Goal: Book appointment/travel/reservation

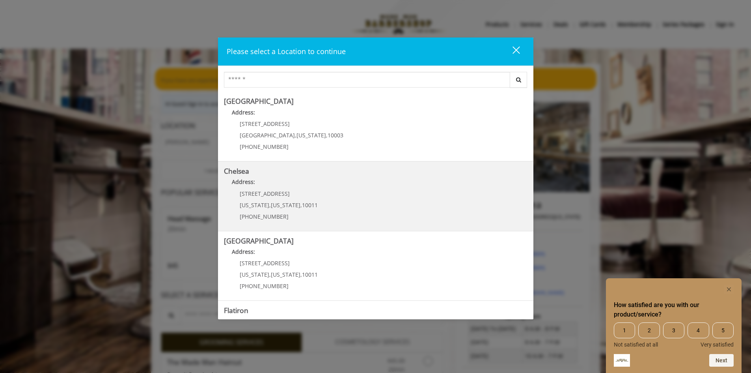
click at [301, 202] on span "," at bounding box center [302, 204] width 2 height 7
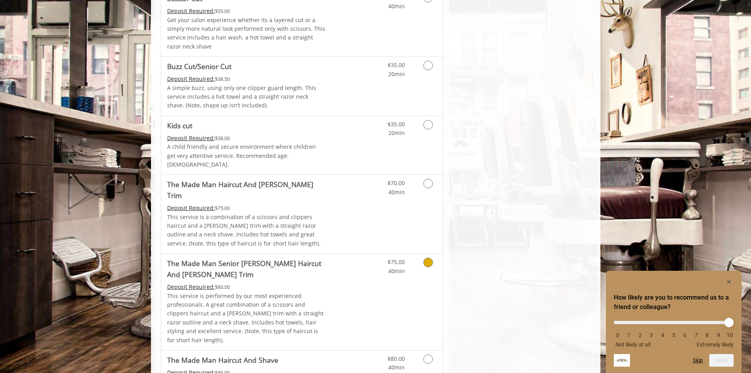
scroll to position [552, 0]
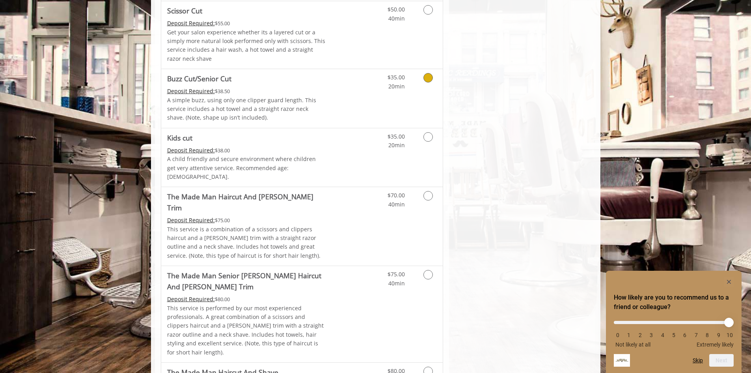
click at [260, 103] on p "A simple buzz, using only one clipper guard length. This service includes a hot…" at bounding box center [246, 109] width 159 height 26
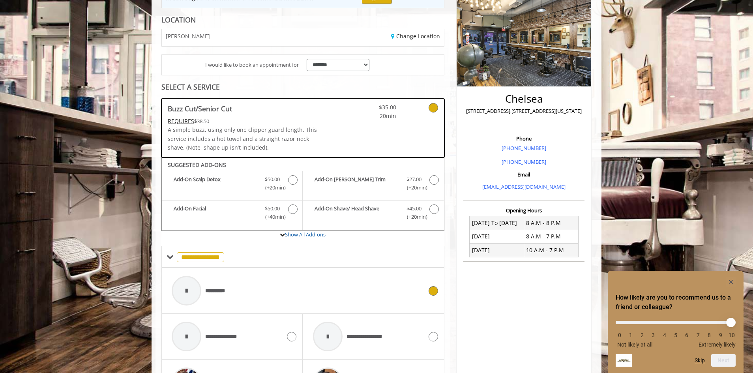
scroll to position [105, 0]
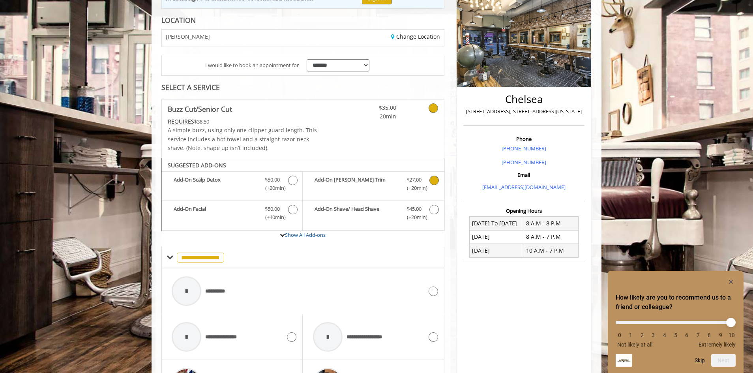
click at [389, 182] on b "Add-On Beard Trim" at bounding box center [356, 184] width 84 height 17
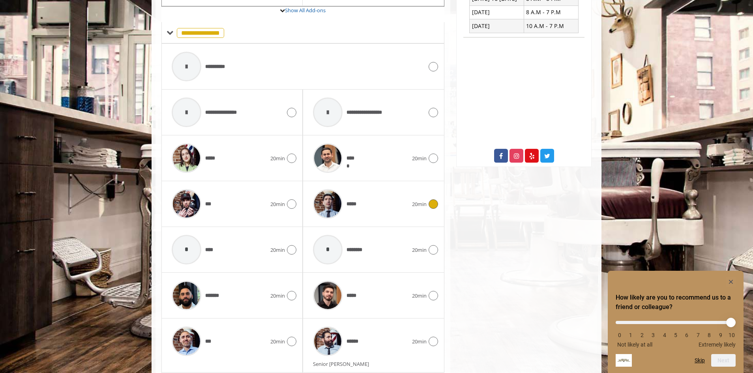
scroll to position [403, 0]
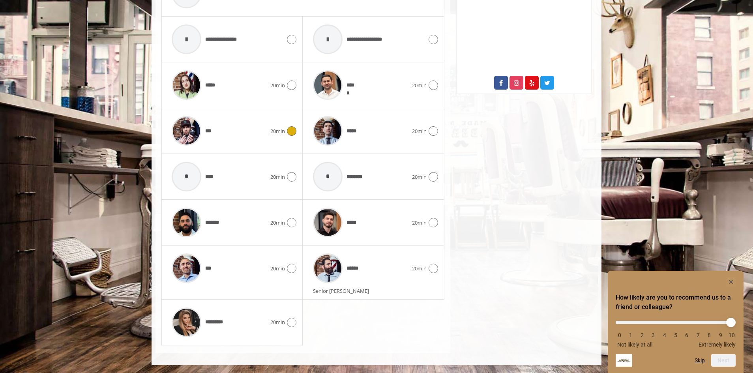
click at [222, 123] on div "***" at bounding box center [219, 130] width 103 height 37
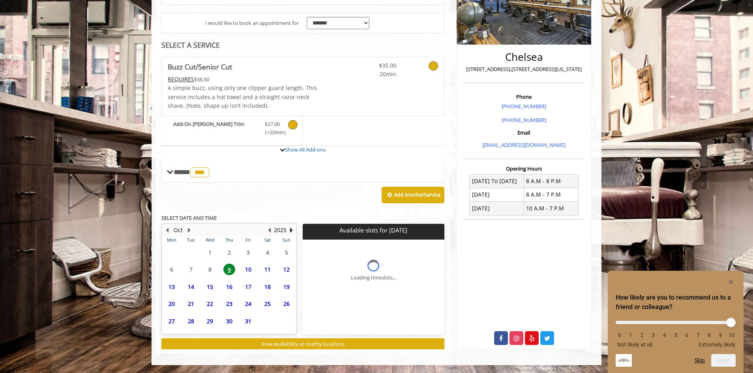
scroll to position [216, 0]
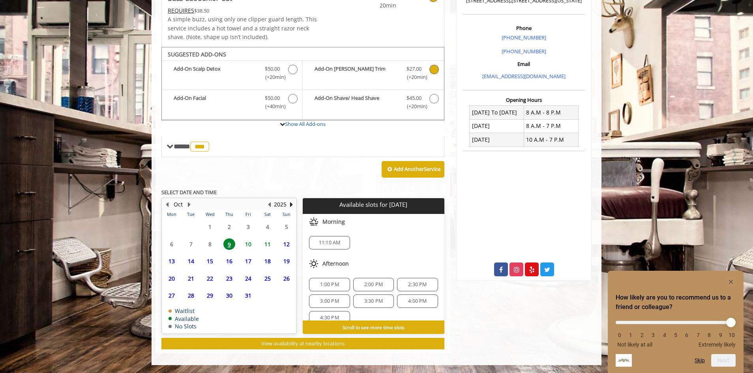
click at [249, 246] on span "10" at bounding box center [248, 243] width 12 height 11
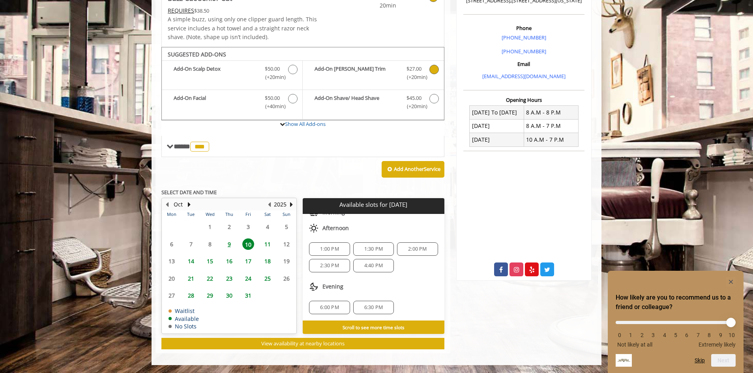
click at [267, 244] on span "11" at bounding box center [268, 243] width 12 height 11
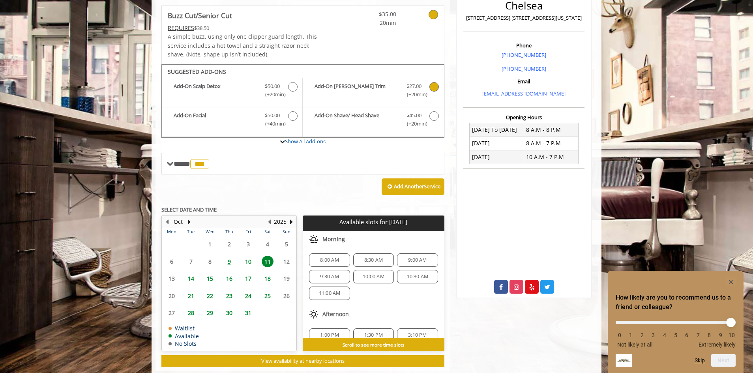
scroll to position [216, 0]
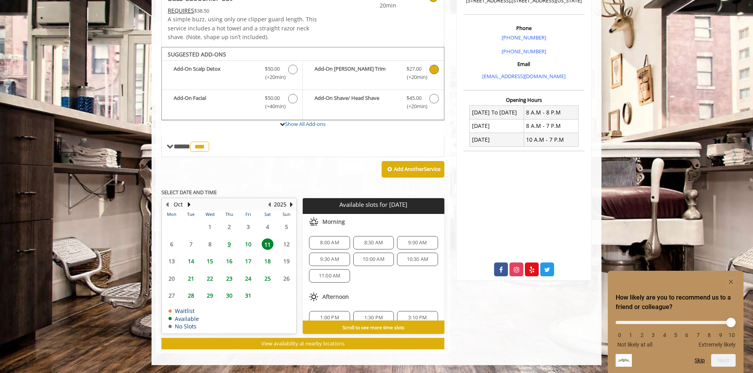
click at [231, 245] on span "9" at bounding box center [229, 243] width 12 height 11
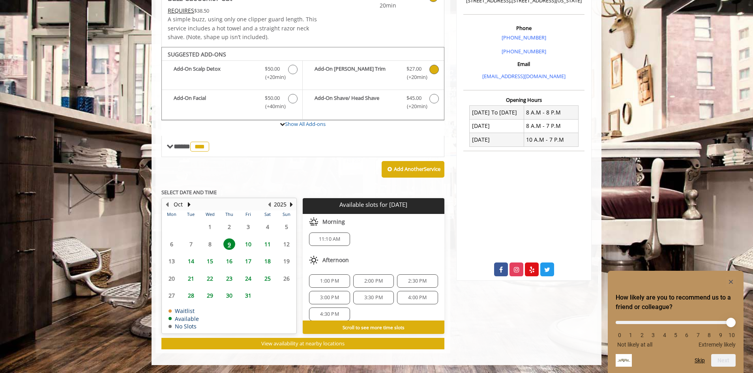
scroll to position [0, 0]
drag, startPoint x: 245, startPoint y: 243, endPoint x: 266, endPoint y: 249, distance: 22.6
click at [243, 244] on span "10" at bounding box center [248, 243] width 12 height 11
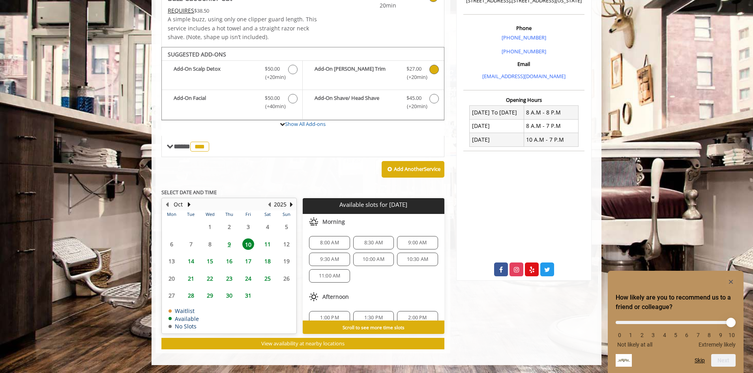
scroll to position [69, 0]
click at [364, 308] on span "6:30 PM" at bounding box center [373, 307] width 19 height 6
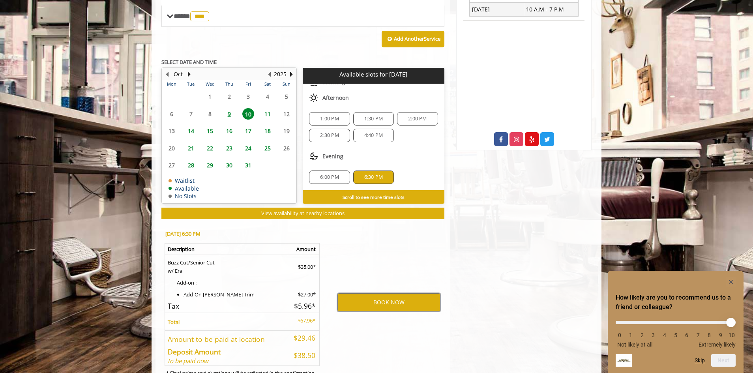
scroll to position [382, 0]
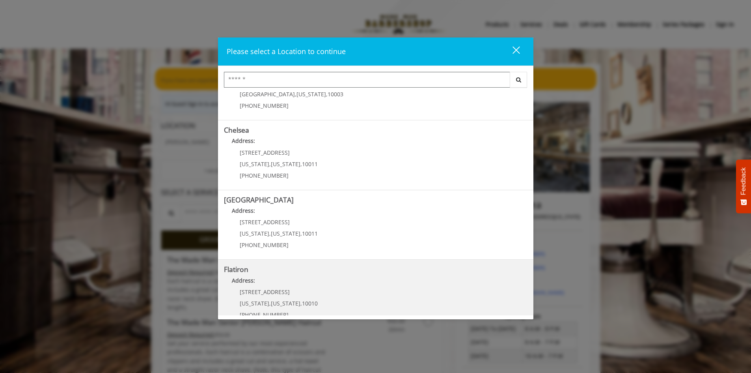
scroll to position [79, 0]
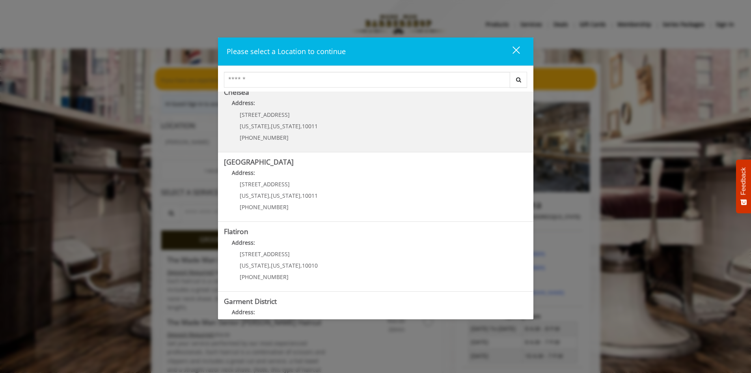
click at [271, 124] on span "[US_STATE]" at bounding box center [286, 125] width 30 height 7
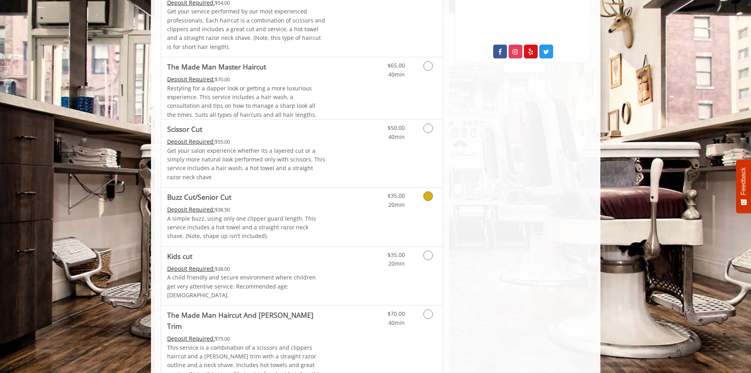
scroll to position [473, 0]
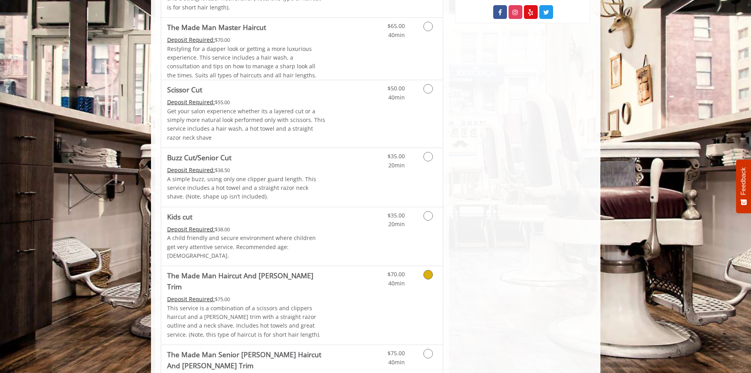
click at [282, 304] on p "This service is a combination of a scissors and clippers haircut and a [PERSON_…" at bounding box center [246, 322] width 159 height 36
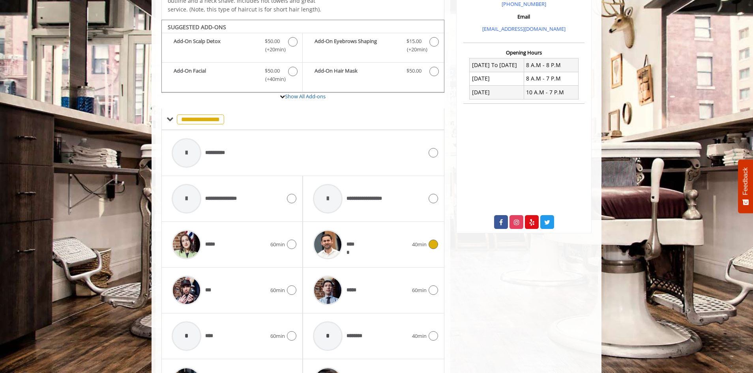
scroll to position [272, 0]
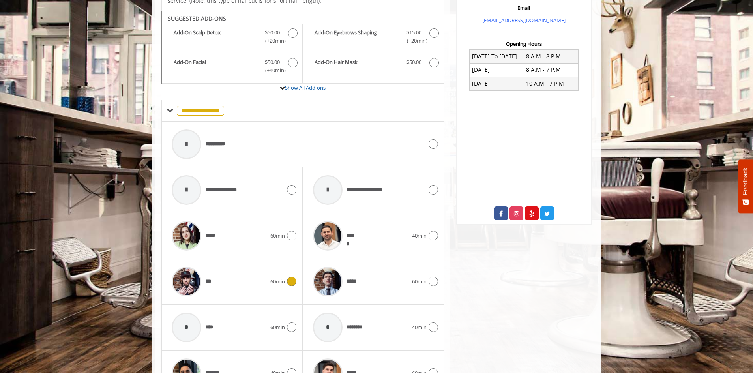
click at [206, 277] on span "***" at bounding box center [190, 281] width 45 height 37
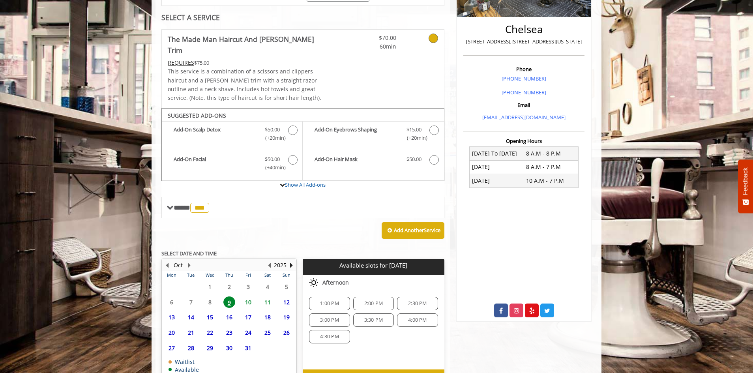
scroll to position [212, 0]
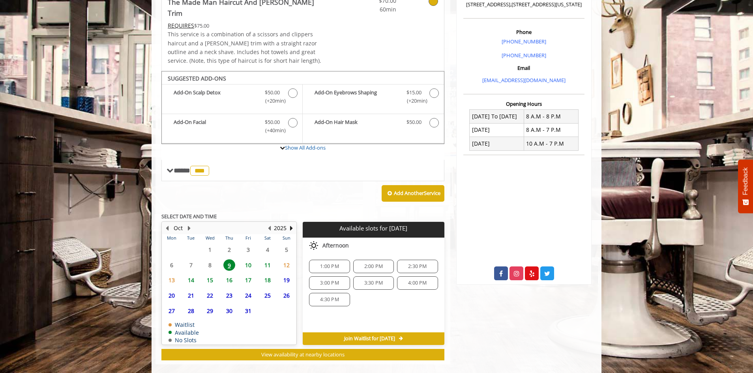
click at [248, 259] on span "10" at bounding box center [248, 264] width 12 height 11
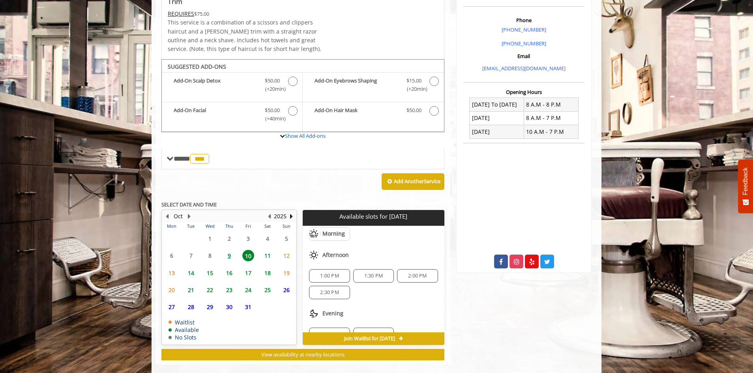
scroll to position [69, 0]
click at [360, 316] on span "6:30 PM" at bounding box center [374, 319] width 34 height 6
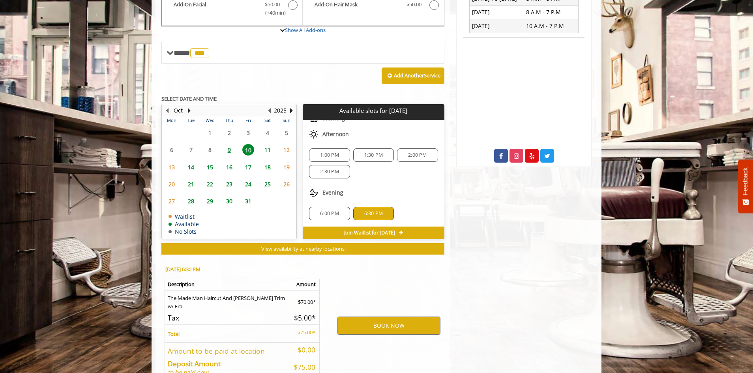
scroll to position [366, 0]
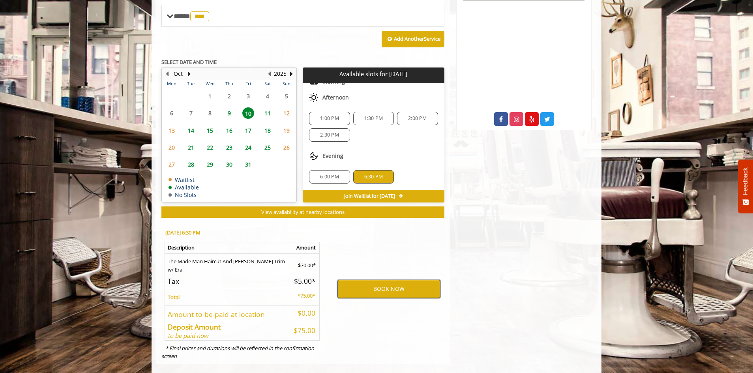
click at [365, 280] on button "BOOK NOW" at bounding box center [388, 289] width 103 height 18
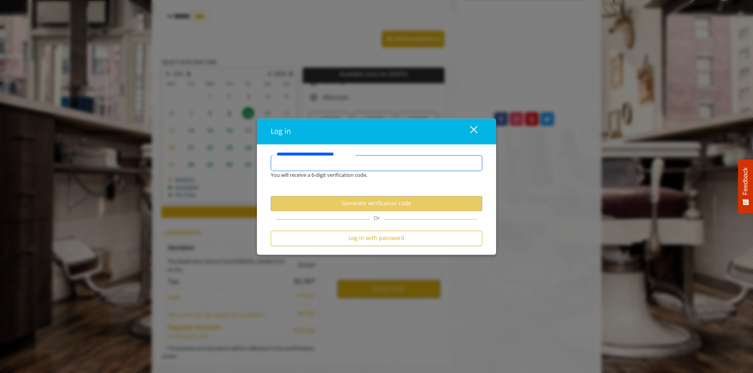
click at [320, 162] on input "**********" at bounding box center [376, 163] width 211 height 16
click at [332, 162] on input "**********" at bounding box center [376, 163] width 211 height 16
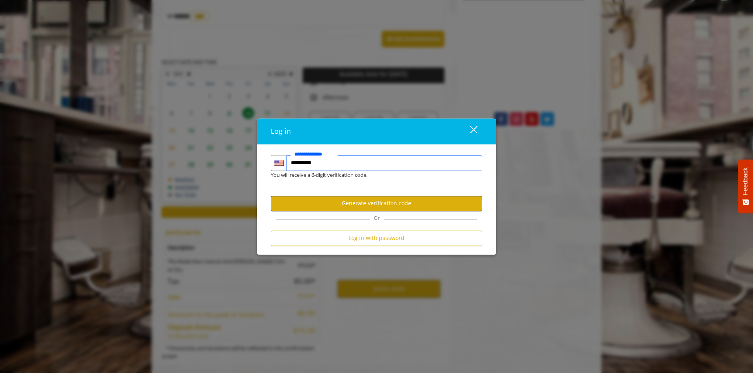
type input "**********"
click at [368, 204] on button "Generate verification code" at bounding box center [376, 203] width 211 height 15
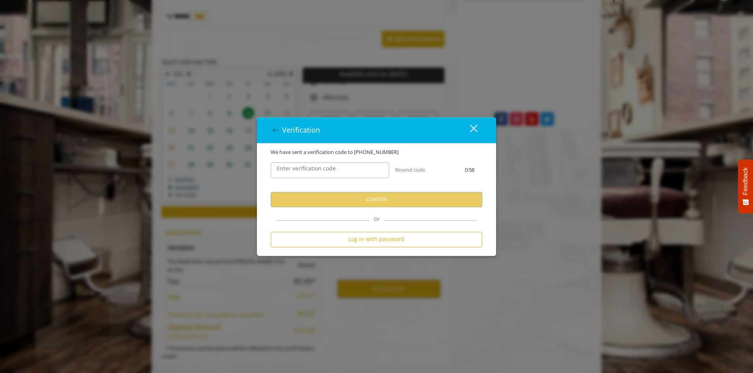
click at [331, 166] on label "Enter verification code" at bounding box center [306, 168] width 67 height 9
click at [331, 166] on input "Enter verification code" at bounding box center [330, 170] width 118 height 16
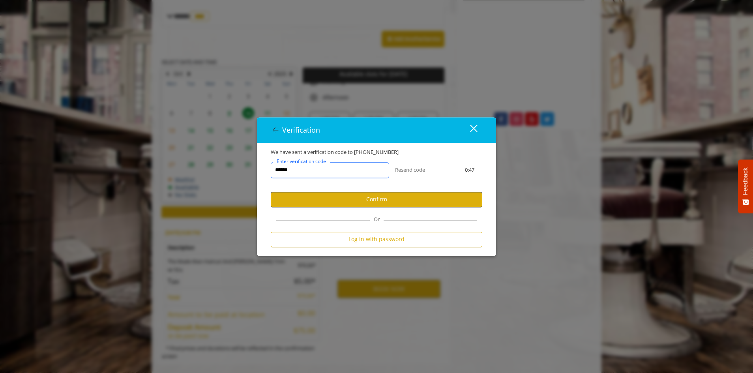
type input "******"
click at [361, 194] on button "Confirm" at bounding box center [376, 199] width 211 height 15
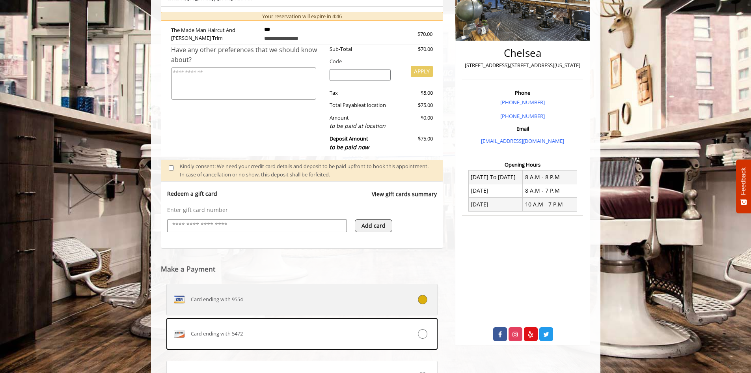
scroll to position [71, 0]
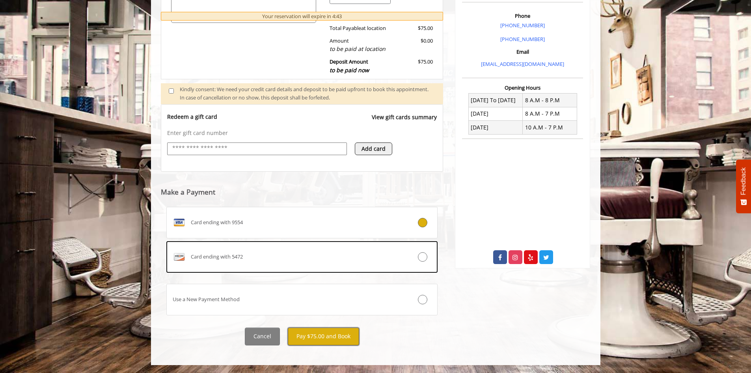
click at [324, 340] on button "Pay $75.00 and Book" at bounding box center [323, 336] width 71 height 18
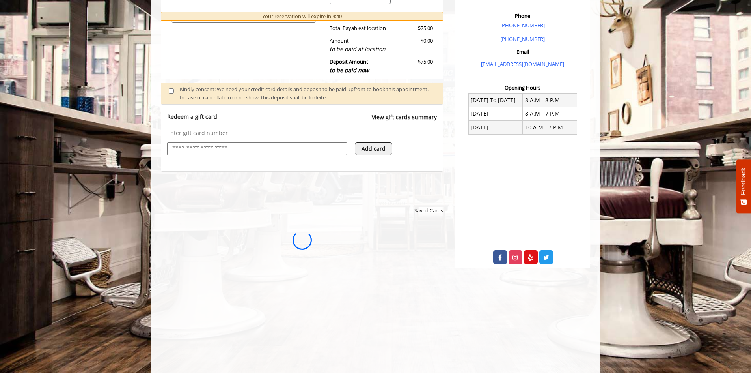
scroll to position [0, 0]
